Goal: Register for event/course

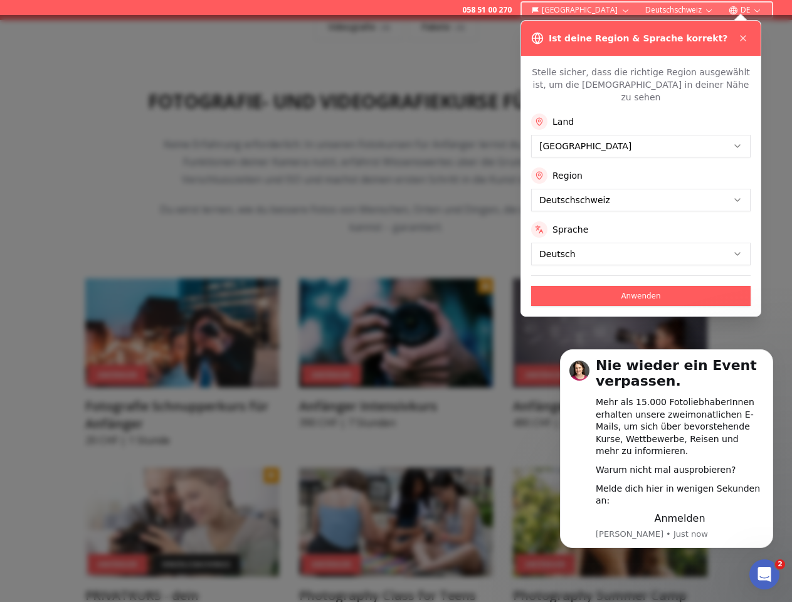
click at [395, 301] on div at bounding box center [396, 308] width 792 height 587
click at [743, 38] on icon at bounding box center [742, 38] width 5 height 5
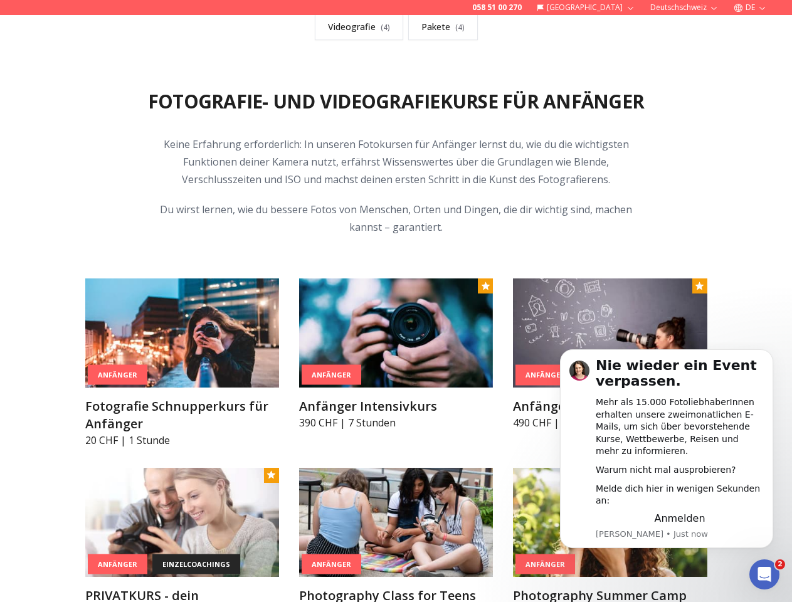
click at [641, 133] on div "Fotografie- und Videografiekurse für Anfänger Keine Erfahrung erforderlich: In …" at bounding box center [396, 443] width 642 height 766
click at [641, 187] on div "Fotografie- und Videografiekurse für Anfänger Keine Erfahrung erforderlich: In …" at bounding box center [396, 443] width 642 height 766
click at [641, 241] on div "Fotografie- und Videografiekurse für Anfänger Keine Erfahrung erforderlich: In …" at bounding box center [396, 443] width 642 height 766
click at [641, 283] on img at bounding box center [610, 332] width 194 height 109
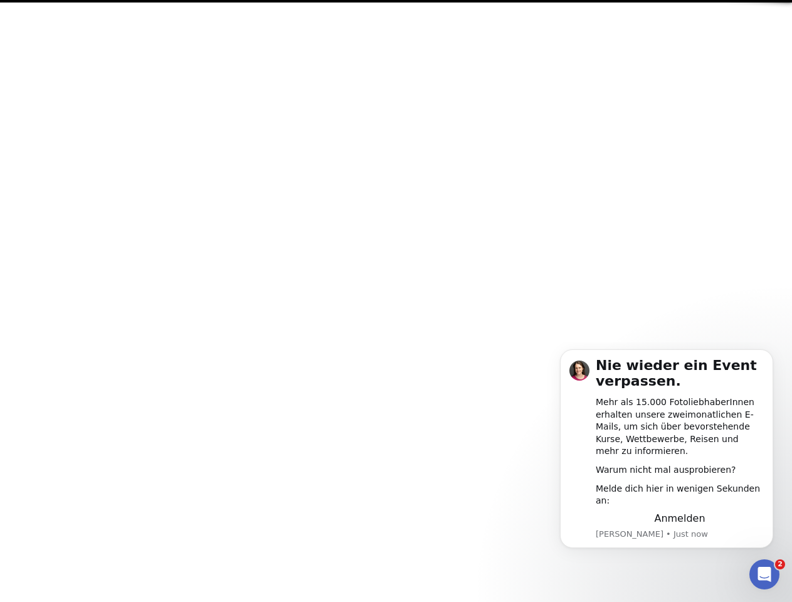
click at [656, 455] on div "Mehr als 15.000 FotoliebhaberInnen erhalten unsere zweimonatlichen E-Mails, um …" at bounding box center [679, 426] width 168 height 61
